Goal: Transaction & Acquisition: Purchase product/service

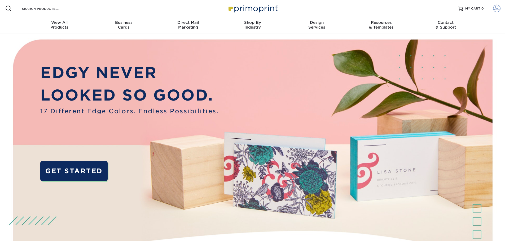
click at [497, 7] on span at bounding box center [496, 8] width 7 height 7
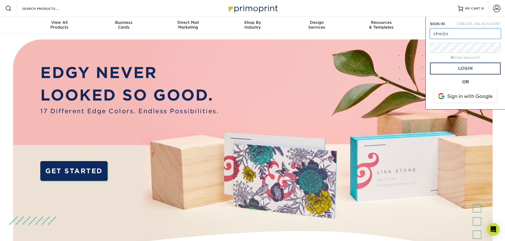
type input "[EMAIL_ADDRESS][DOMAIN_NAME]"
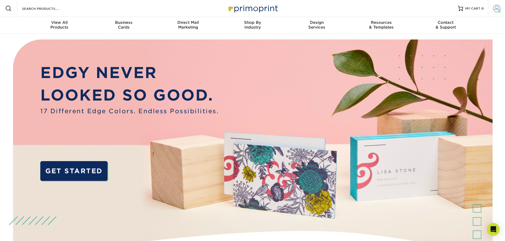
click at [495, 8] on span at bounding box center [496, 8] width 7 height 7
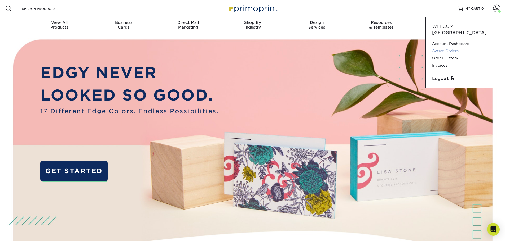
click at [451, 52] on link "Active Orders" at bounding box center [465, 50] width 66 height 7
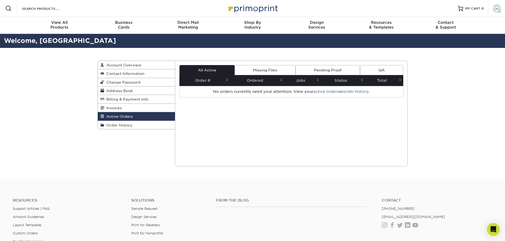
click at [496, 5] on span at bounding box center [496, 8] width 7 height 7
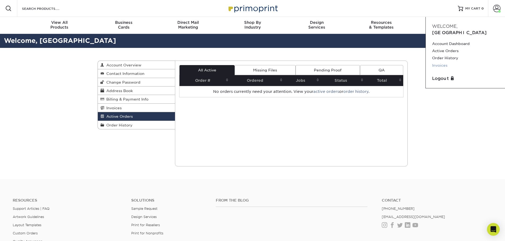
click at [440, 63] on link "Invoices" at bounding box center [465, 65] width 66 height 7
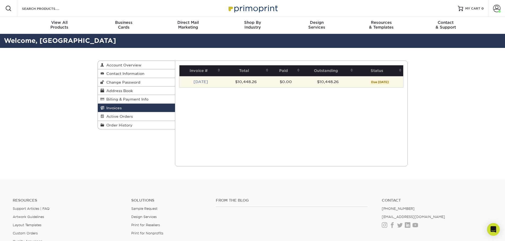
click at [346, 83] on td "$10,448.26" at bounding box center [327, 81] width 53 height 11
click at [328, 82] on td "$10,448.26" at bounding box center [327, 81] width 53 height 11
click at [194, 80] on link "[DATE]" at bounding box center [200, 82] width 15 height 4
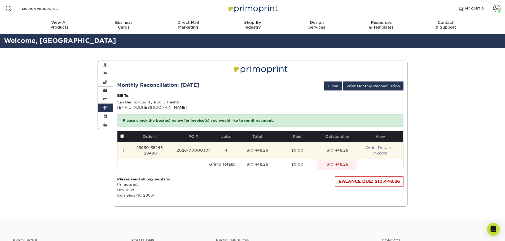
click at [122, 150] on input "checkbox" at bounding box center [121, 150] width 3 height 3
checkbox input "true"
click at [154, 150] on td "25930-35245-29498" at bounding box center [150, 150] width 43 height 17
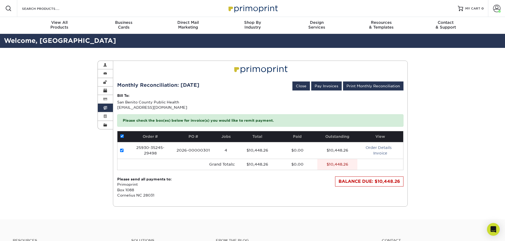
click at [139, 120] on p "Please check the box(es) below for invoice(s) you would like to remit payment." at bounding box center [260, 120] width 286 height 12
click at [139, 98] on p "Bill To:" at bounding box center [260, 95] width 286 height 5
click at [124, 80] on div "Monthly Reconciliation: September 1st, 2025 Close Pay Invoices Print Monthly Re…" at bounding box center [260, 80] width 286 height 22
click at [362, 85] on link "Print Monthly Reconciliation" at bounding box center [373, 86] width 60 height 9
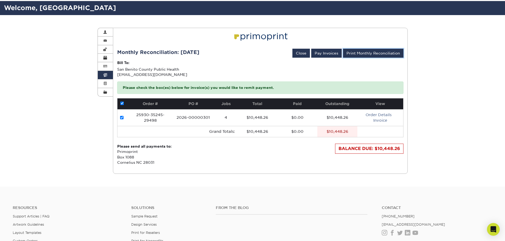
scroll to position [26, 0]
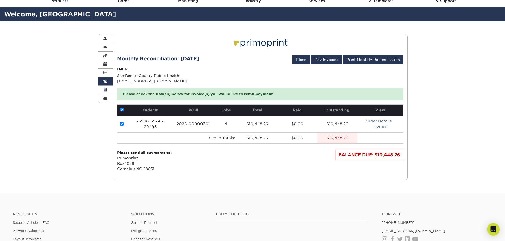
click at [108, 91] on link "Active Orders" at bounding box center [105, 90] width 15 height 8
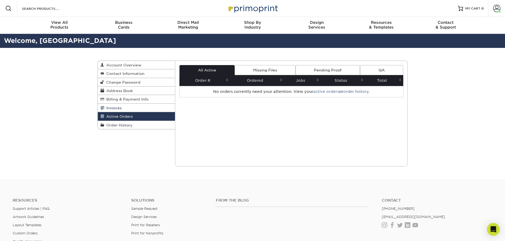
click at [120, 109] on span "Invoices" at bounding box center [112, 108] width 17 height 4
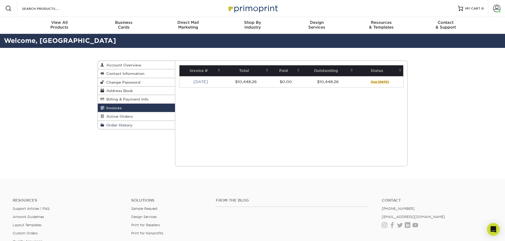
click at [119, 126] on span "Order History" at bounding box center [118, 125] width 28 height 4
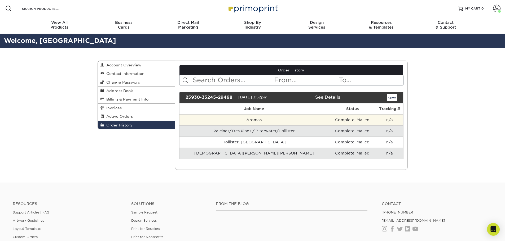
click at [350, 118] on td "Complete: Mailed" at bounding box center [351, 119] width 47 height 11
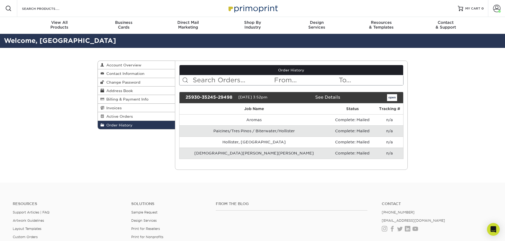
click at [348, 135] on td "Complete: Mailed" at bounding box center [351, 131] width 47 height 11
click at [113, 119] on link "Active Orders" at bounding box center [136, 116] width 77 height 8
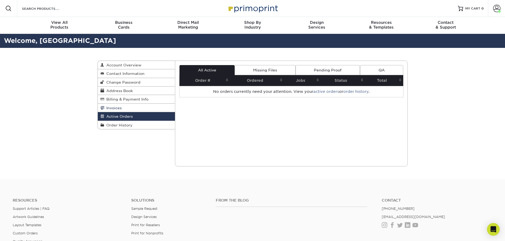
click at [119, 108] on span "Invoices" at bounding box center [112, 108] width 17 height 4
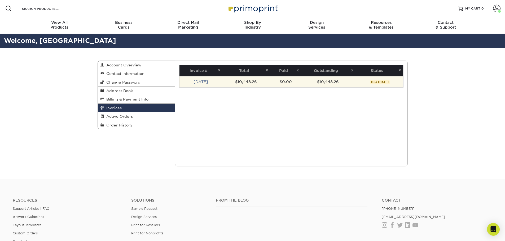
click at [345, 78] on td "$10,448.26" at bounding box center [327, 81] width 53 height 11
click at [207, 81] on link "[DATE]" at bounding box center [200, 82] width 15 height 4
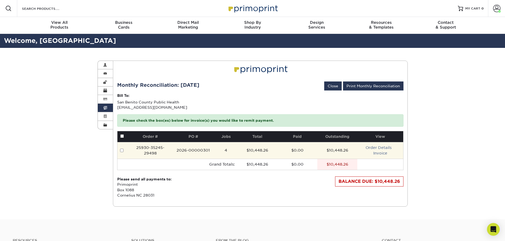
click at [122, 151] on input "checkbox" at bounding box center [121, 150] width 3 height 3
checkbox input "true"
click at [122, 151] on input "checkbox" at bounding box center [121, 150] width 3 height 3
checkbox input "false"
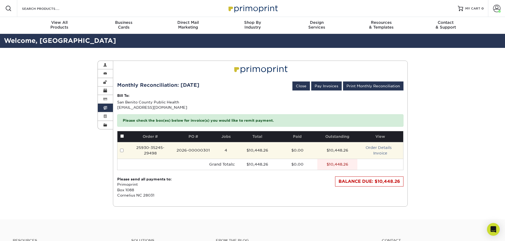
checkbox input "false"
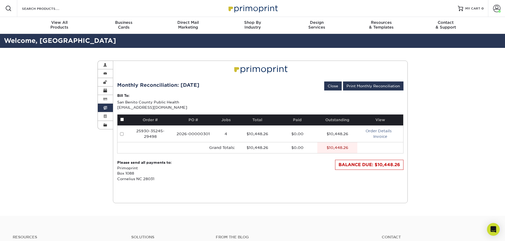
drag, startPoint x: 410, startPoint y: 127, endPoint x: 405, endPoint y: 136, distance: 10.3
click at [410, 127] on div "Invoices Account Overview Contact Information Change Password Address Book Bill…" at bounding box center [253, 132] width 318 height 168
click at [368, 165] on div "BALANCE DUE: $10,448.26" at bounding box center [369, 165] width 68 height 10
click at [372, 165] on div "BALANCE DUE: $10,448.26" at bounding box center [369, 165] width 68 height 10
click at [326, 146] on td "$10,448.26" at bounding box center [337, 147] width 40 height 11
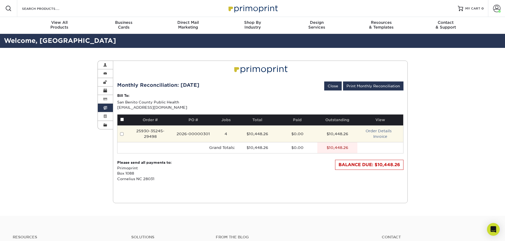
click at [127, 136] on td at bounding box center [122, 134] width 11 height 17
click at [121, 133] on input "checkbox" at bounding box center [121, 133] width 3 height 3
checkbox input "true"
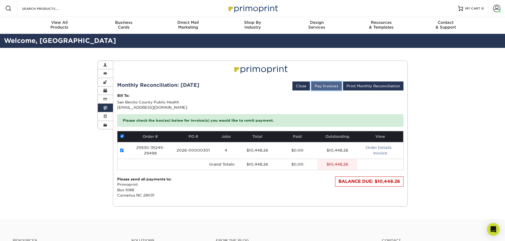
click at [337, 88] on button "Pay Invoices" at bounding box center [326, 86] width 30 height 9
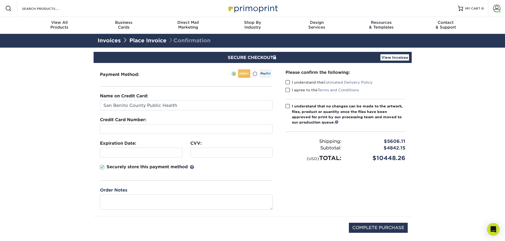
click at [392, 59] on link "View Invoices" at bounding box center [394, 57] width 29 height 6
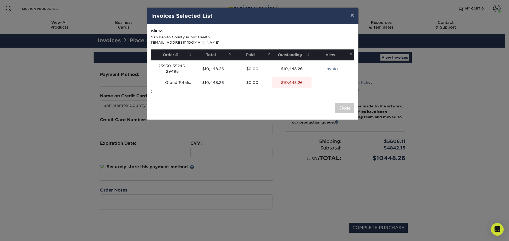
click at [281, 80] on td "$10,448.26" at bounding box center [291, 82] width 39 height 11
click at [186, 60] on th "Order #" at bounding box center [172, 55] width 42 height 11
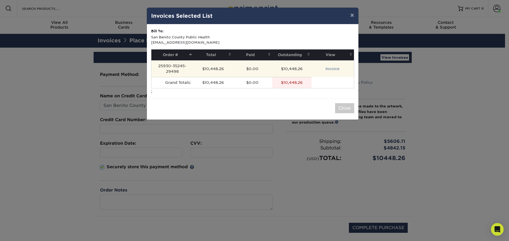
click at [175, 66] on td "25930-35245-29498" at bounding box center [172, 68] width 42 height 17
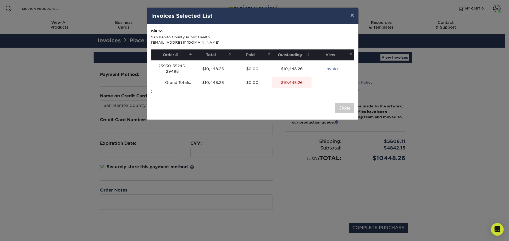
click at [257, 84] on td "$0.00" at bounding box center [252, 82] width 39 height 11
click at [341, 106] on button "Close" at bounding box center [344, 108] width 19 height 10
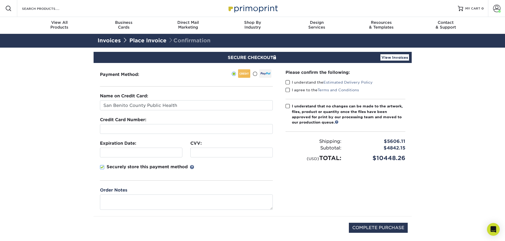
click at [148, 42] on link "Place Invoice" at bounding box center [147, 40] width 37 height 6
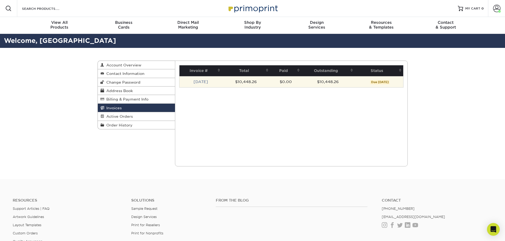
click at [373, 81] on span "Due [DATE]" at bounding box center [380, 82] width 20 height 4
click at [204, 87] on td "[DATE]" at bounding box center [200, 81] width 42 height 11
click at [200, 80] on link "[DATE]" at bounding box center [200, 82] width 15 height 4
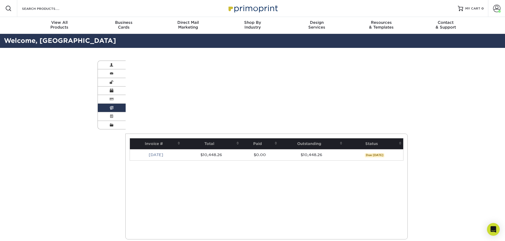
click at [196, 67] on div "Invoices Account Overview Contact Information Change Password Address Book Bill…" at bounding box center [253, 150] width 318 height 204
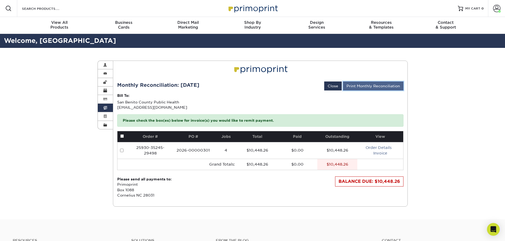
click at [363, 83] on link "Print Monthly Reconciliation" at bounding box center [373, 86] width 60 height 9
click at [377, 84] on link "Print Monthly Reconciliation" at bounding box center [373, 86] width 60 height 9
click at [463, 174] on div "Invoices Account Overview Contact Information Change Password Address Book Bill…" at bounding box center [252, 134] width 505 height 172
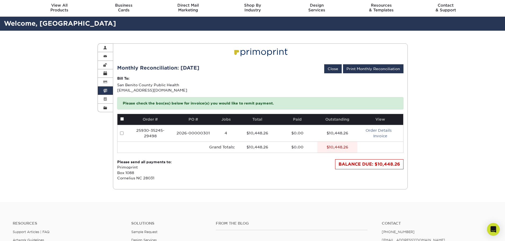
scroll to position [26, 0]
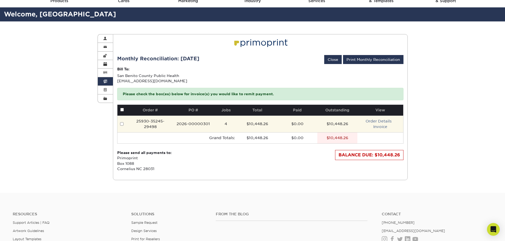
click at [123, 126] on input "checkbox" at bounding box center [121, 123] width 3 height 3
checkbox input "true"
